Goal: Task Accomplishment & Management: Complete application form

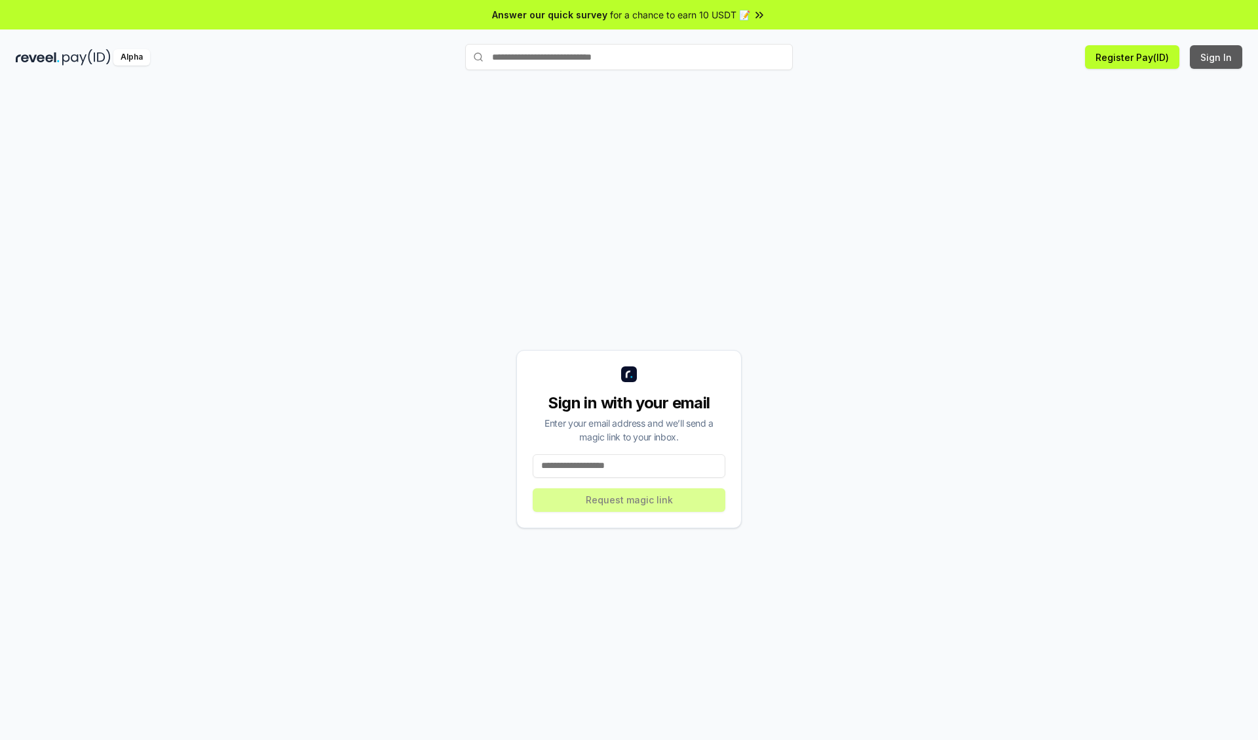
click at [1216, 57] on button "Sign In" at bounding box center [1216, 57] width 52 height 24
type input "**********"
click at [629, 499] on button "Request magic link" at bounding box center [629, 500] width 193 height 24
